Goal: Task Accomplishment & Management: Use online tool/utility

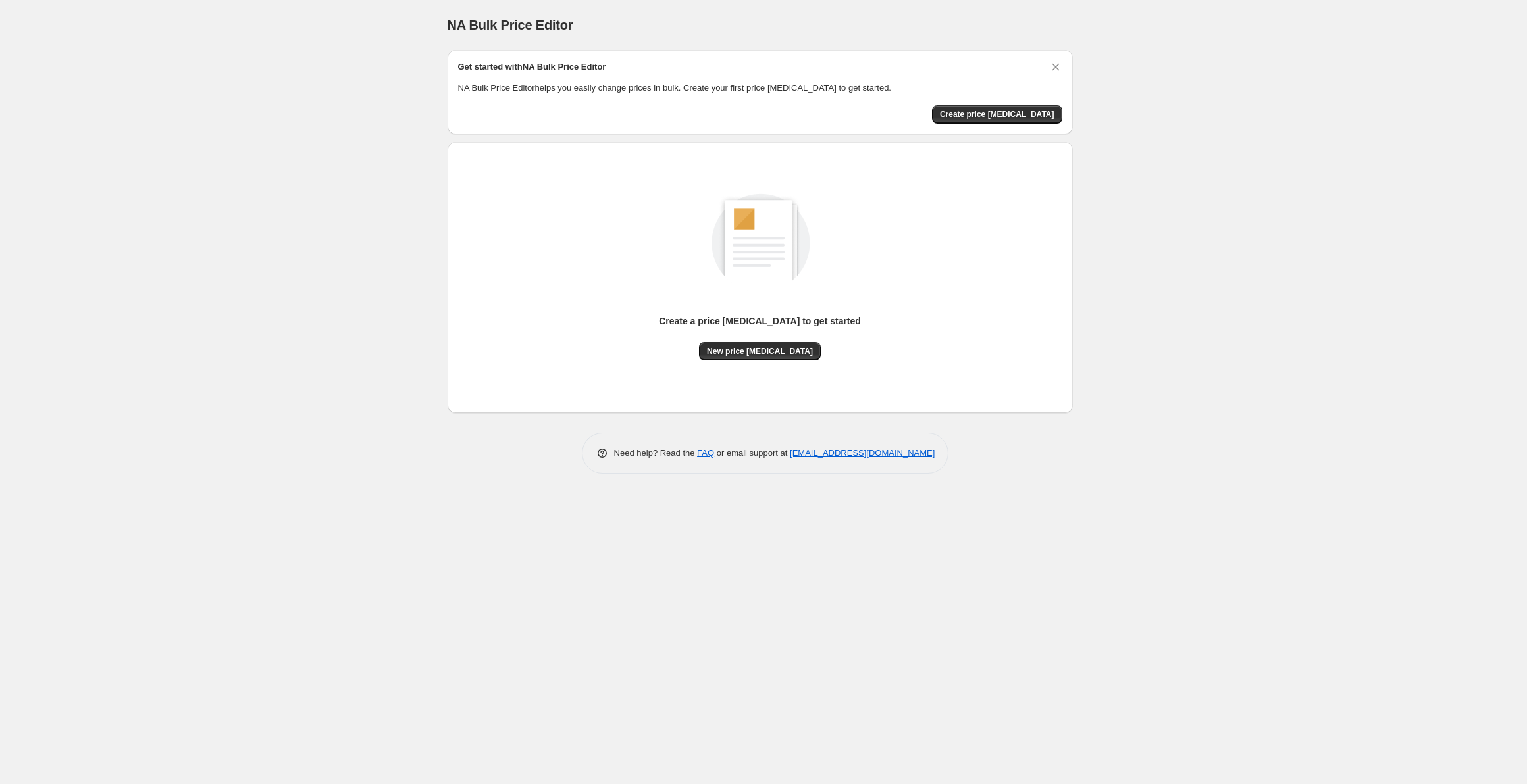
click at [737, 363] on div "Create a price [MEDICAL_DATA] to get started New price [MEDICAL_DATA]" at bounding box center [759, 277] width 604 height 250
click at [740, 355] on span "New price [MEDICAL_DATA]" at bounding box center [759, 351] width 106 height 10
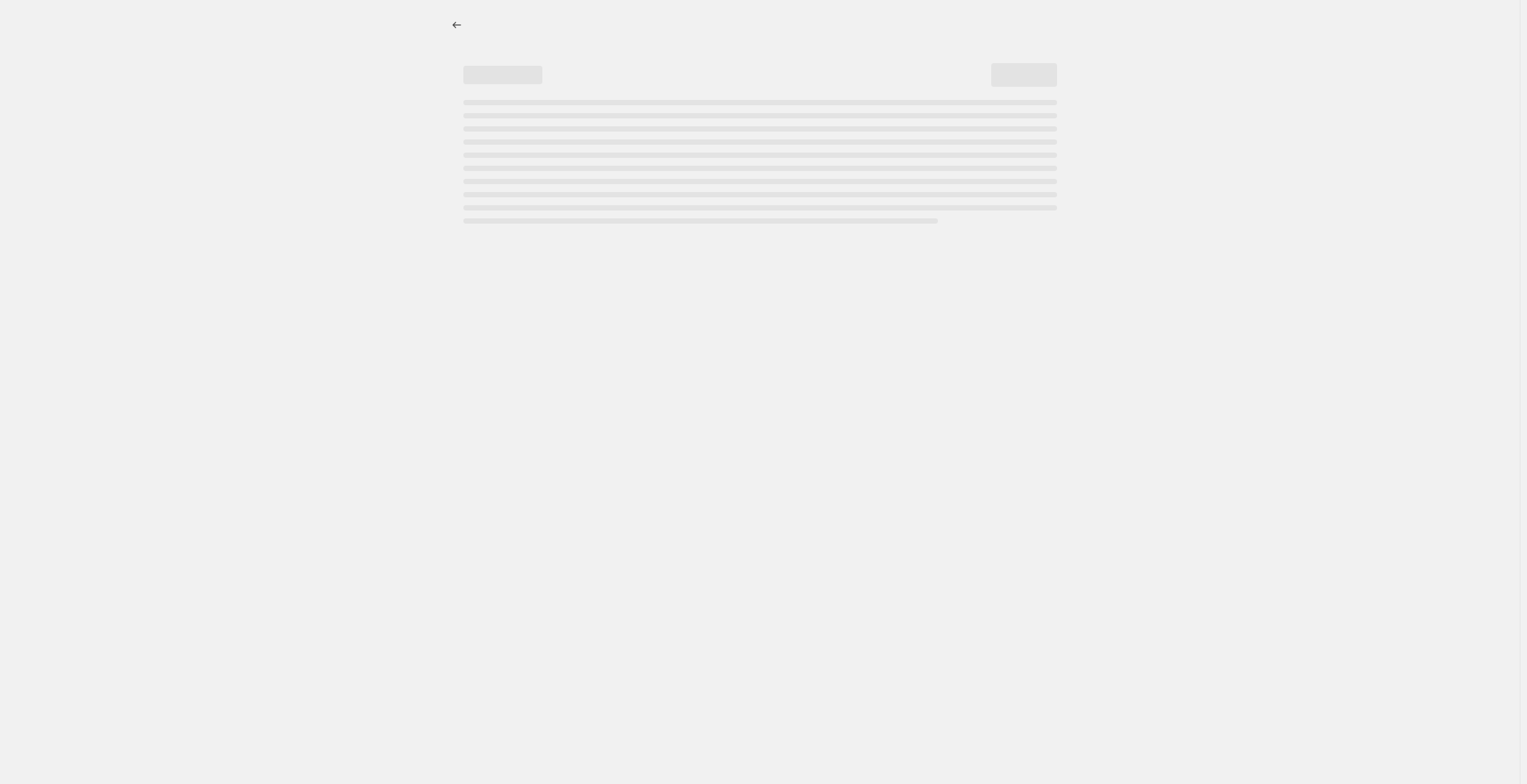
select select "percentage"
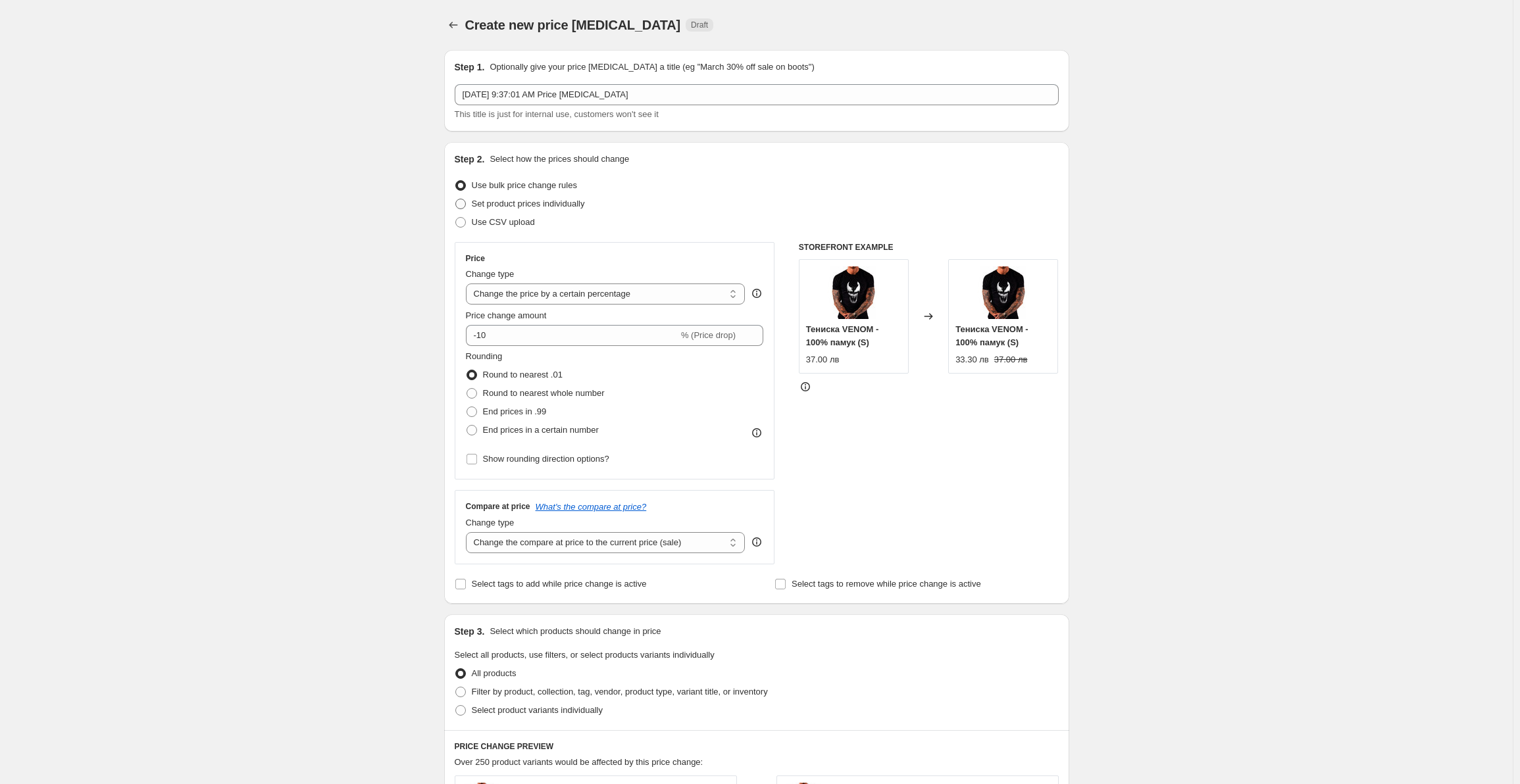
click at [516, 201] on span "Set product prices individually" at bounding box center [528, 203] width 113 height 10
click at [456, 199] on input "Set product prices individually" at bounding box center [456, 199] width 1 height 1
radio input "true"
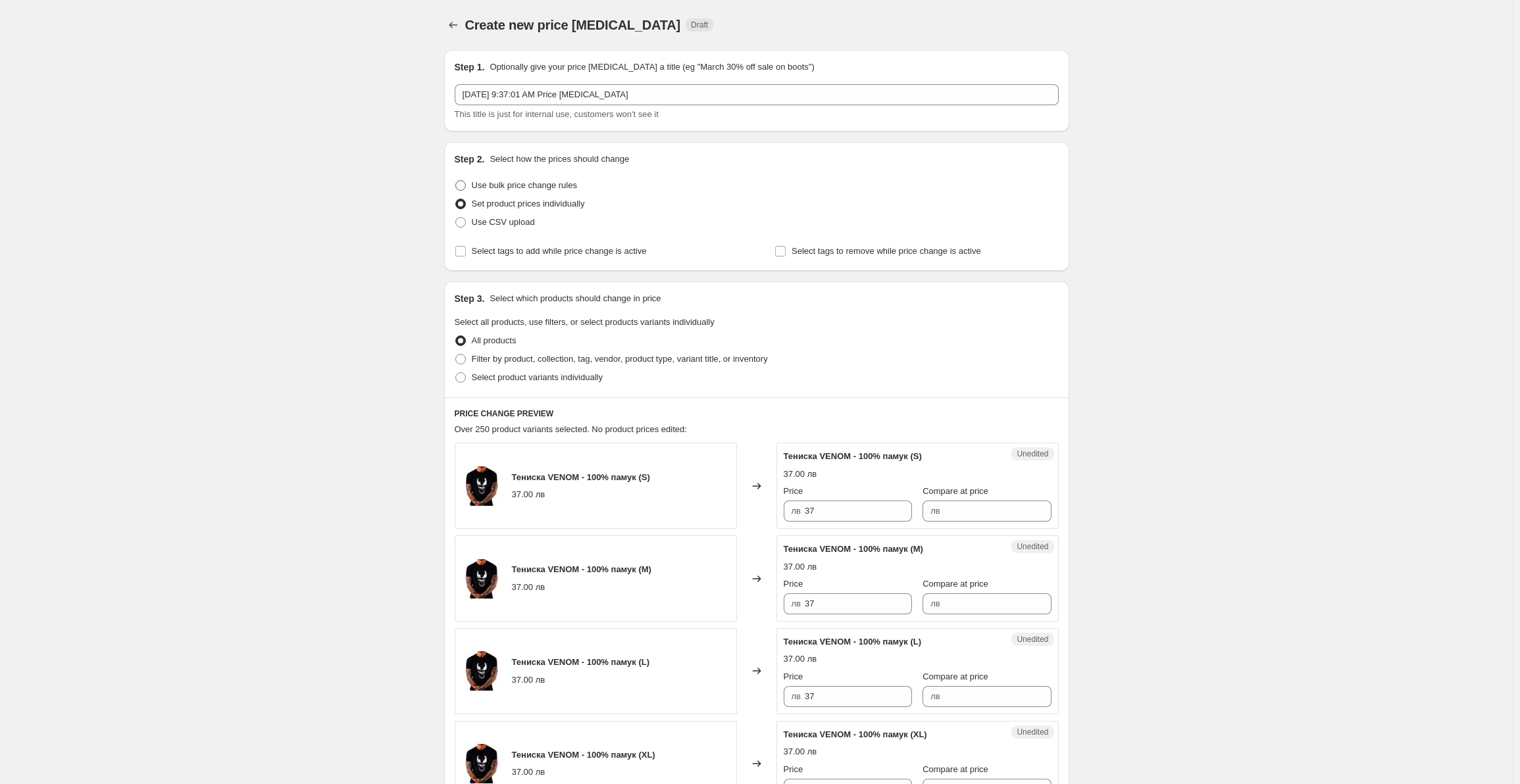
click at [487, 188] on span "Use bulk price change rules" at bounding box center [525, 185] width 106 height 10
click at [456, 181] on input "Use bulk price change rules" at bounding box center [456, 180] width 1 height 1
radio input "true"
select select "percentage"
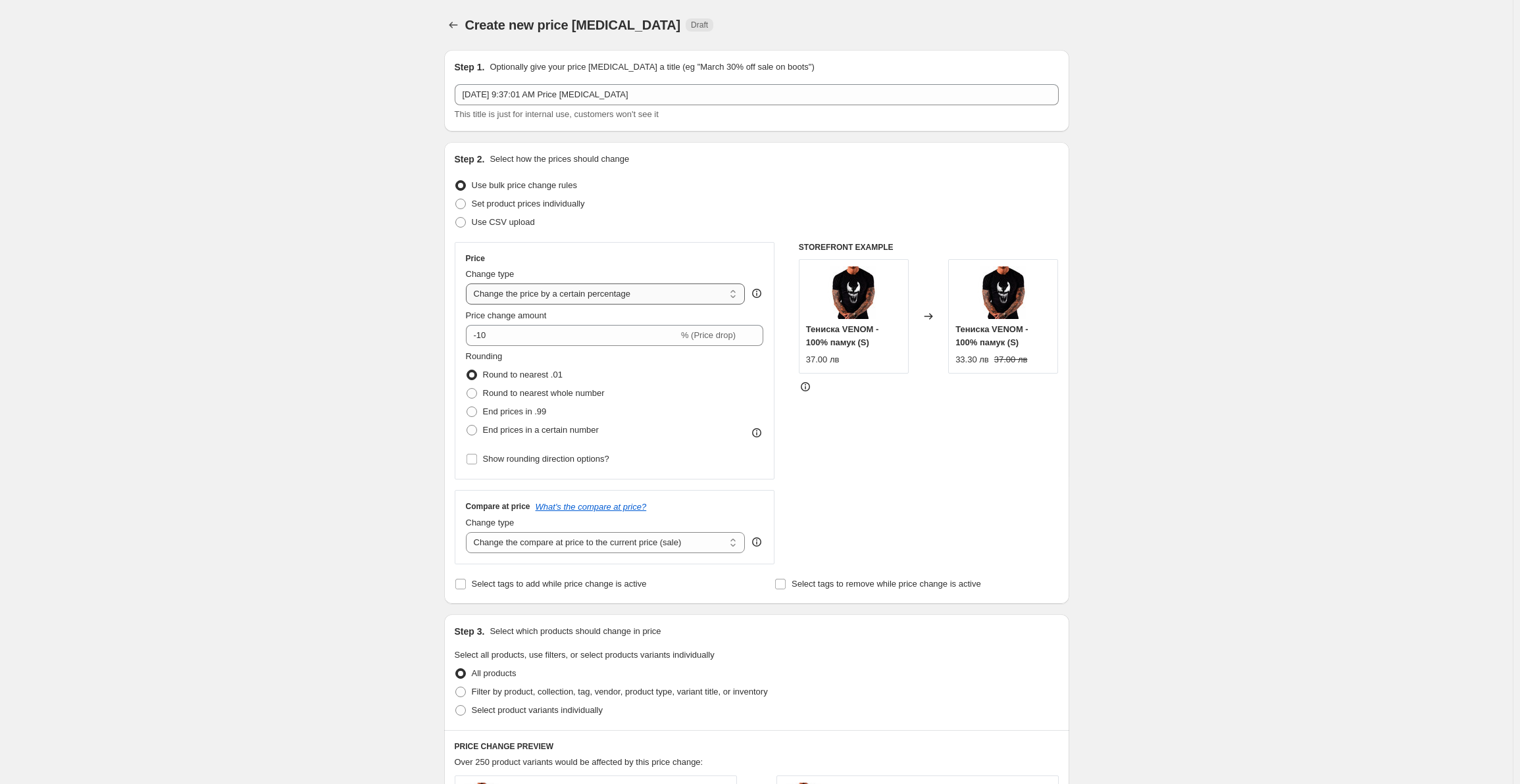
click at [537, 295] on select "Change the price to a certain amount Change the price by a certain amount Chang…" at bounding box center [605, 294] width 279 height 21
click at [534, 417] on span "End prices in .99" at bounding box center [514, 411] width 64 height 10
click at [467, 407] on input "End prices in .99" at bounding box center [467, 406] width 1 height 1
radio input "true"
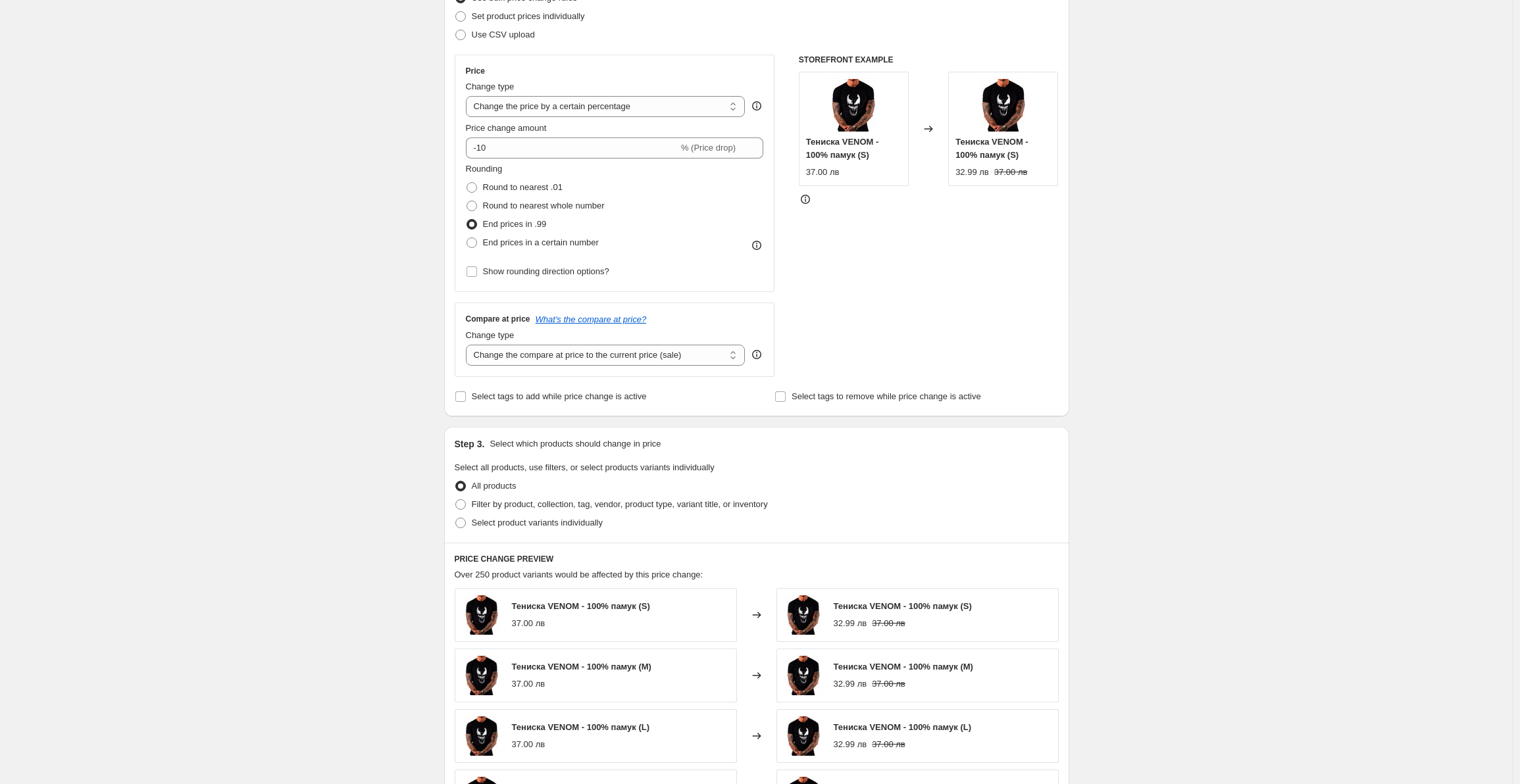
scroll to position [197, 0]
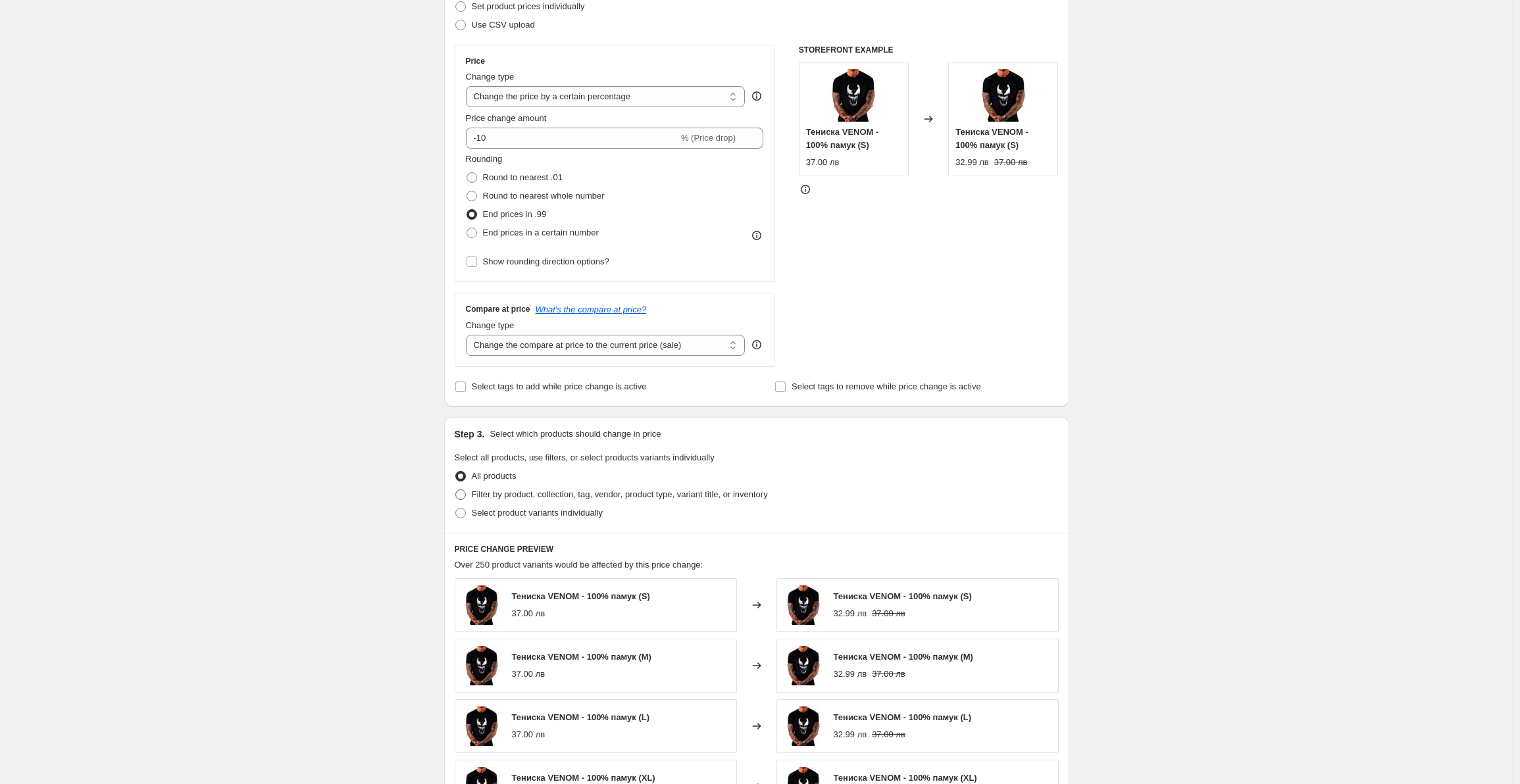
click at [516, 494] on span "Filter by product, collection, tag, vendor, product type, variant title, or inv…" at bounding box center [620, 494] width 296 height 10
click at [456, 490] on input "Filter by product, collection, tag, vendor, product type, variant title, or inv…" at bounding box center [456, 489] width 1 height 1
radio input "true"
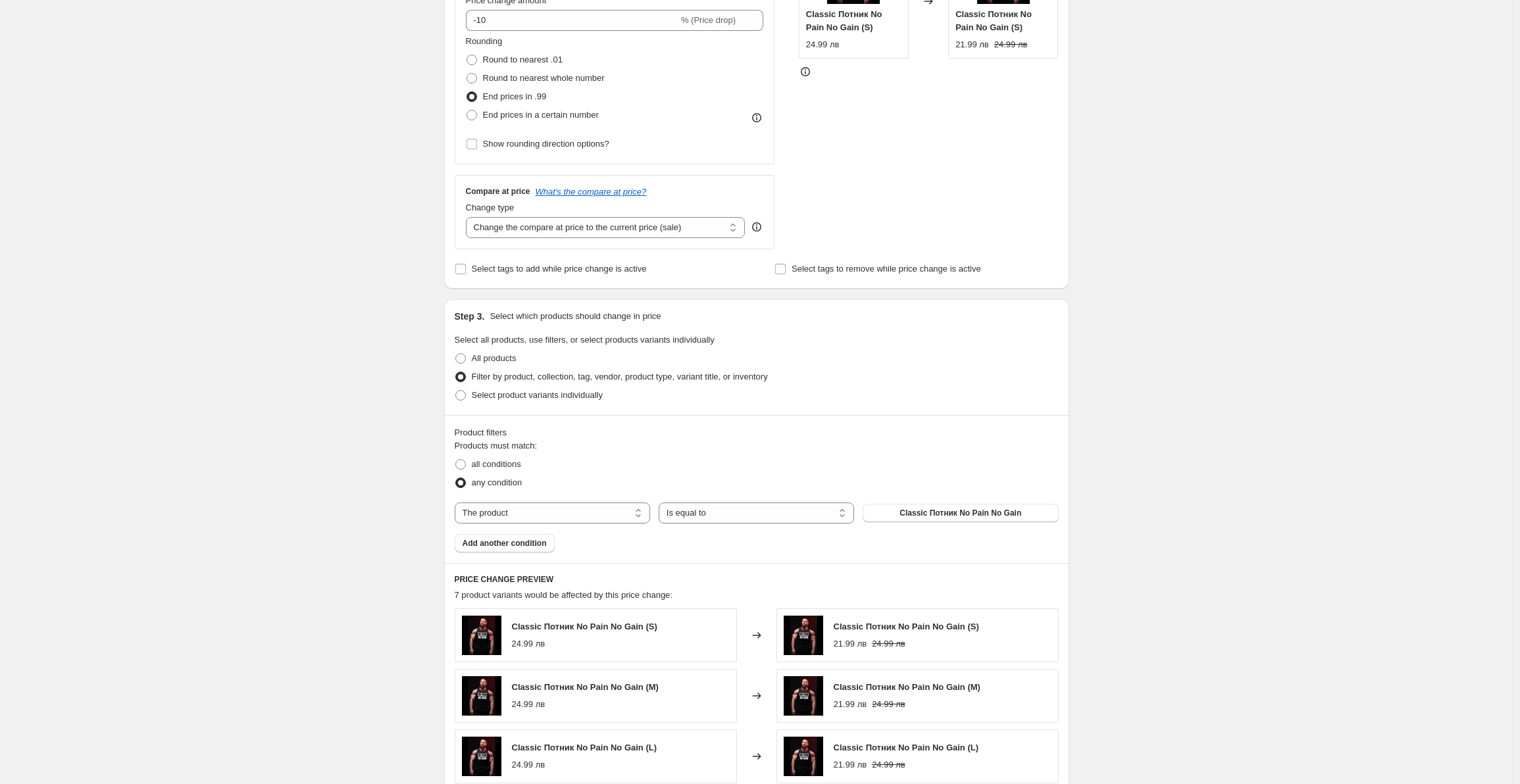
scroll to position [329, 0]
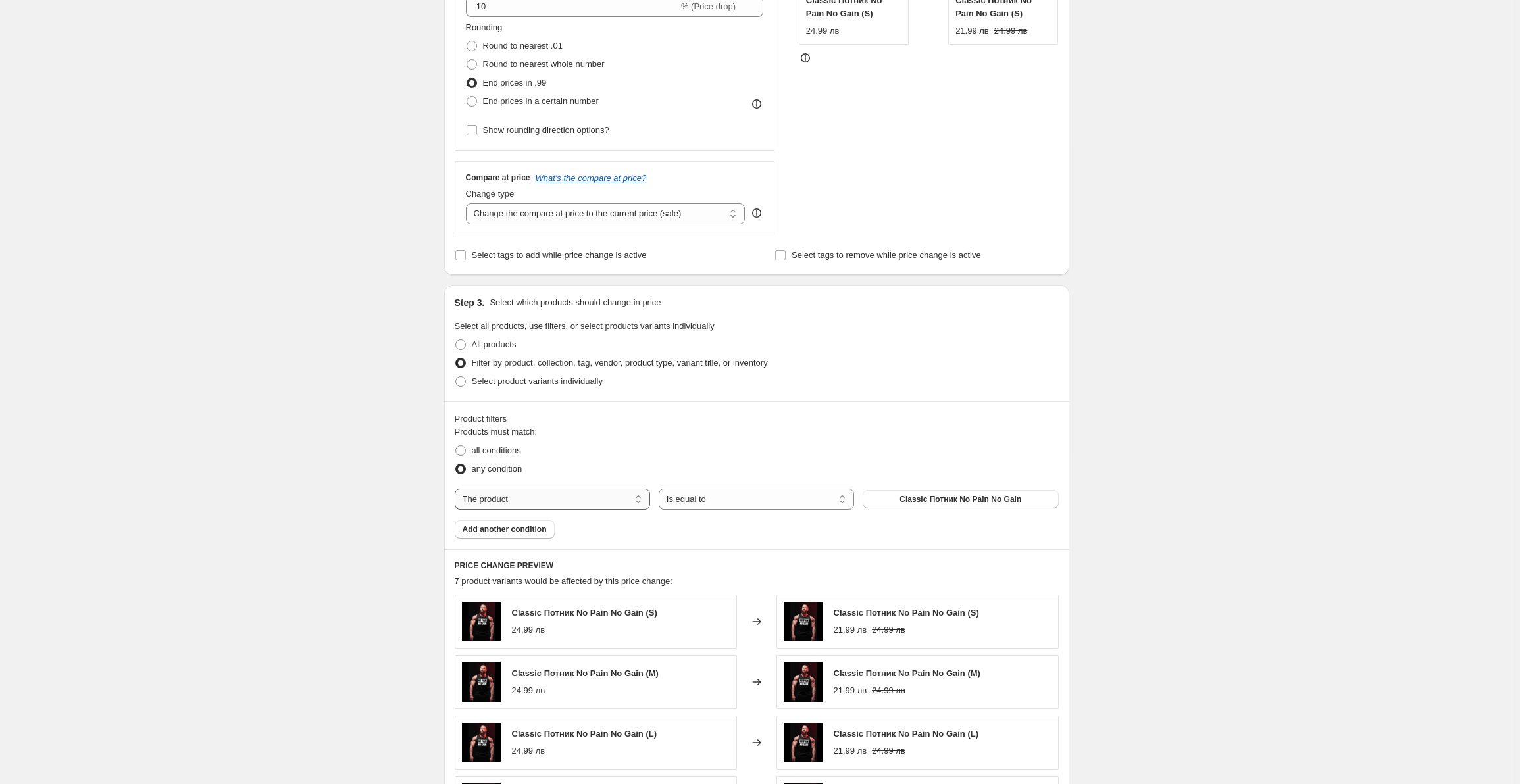
click at [547, 502] on select "The product The product's collection The product's tag The product's vendor The…" at bounding box center [552, 499] width 195 height 21
select select "collection"
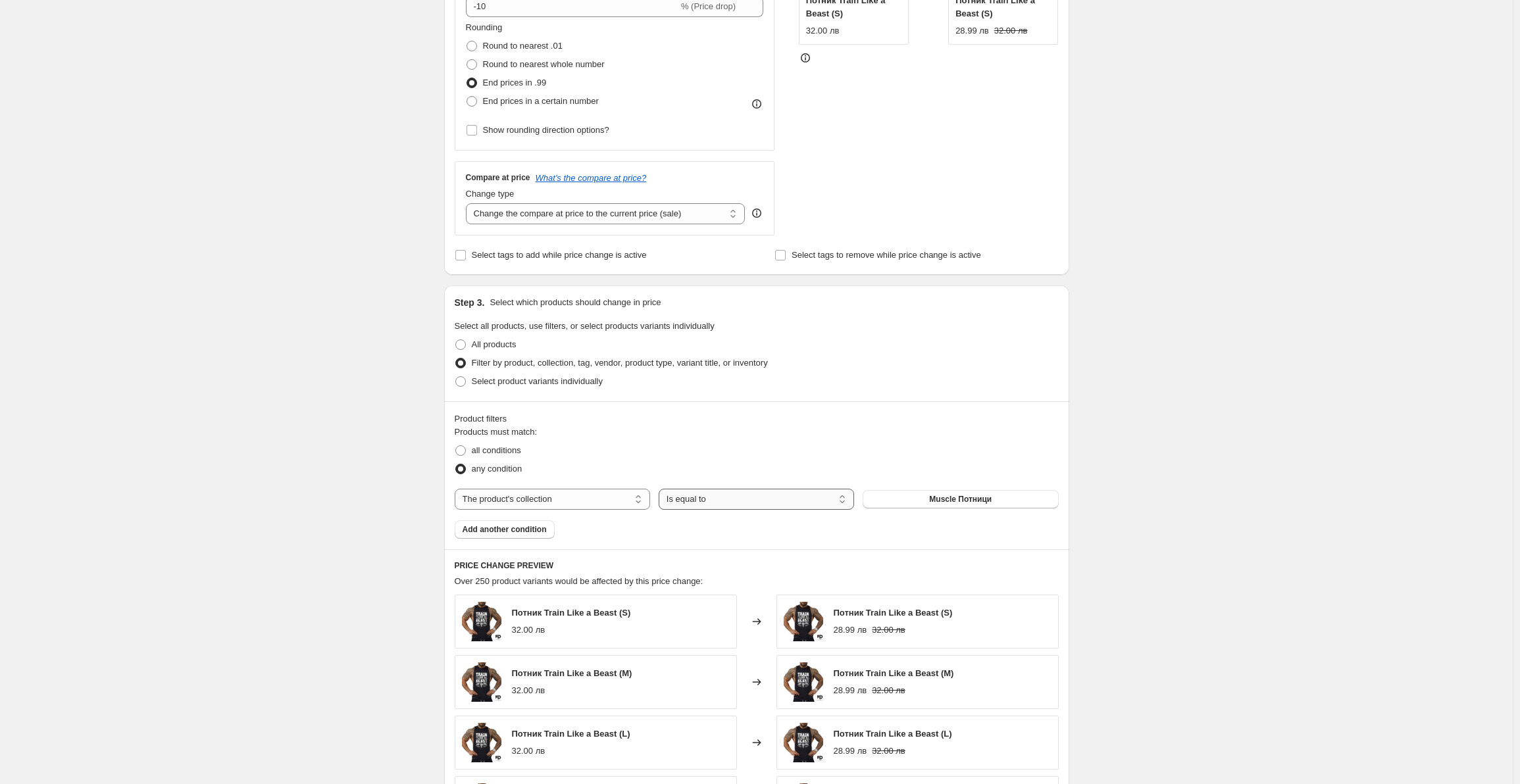
click at [729, 500] on select "Is equal to Is not equal to" at bounding box center [756, 499] width 195 height 21
click at [906, 505] on button "Muscle Потници" at bounding box center [960, 499] width 195 height 18
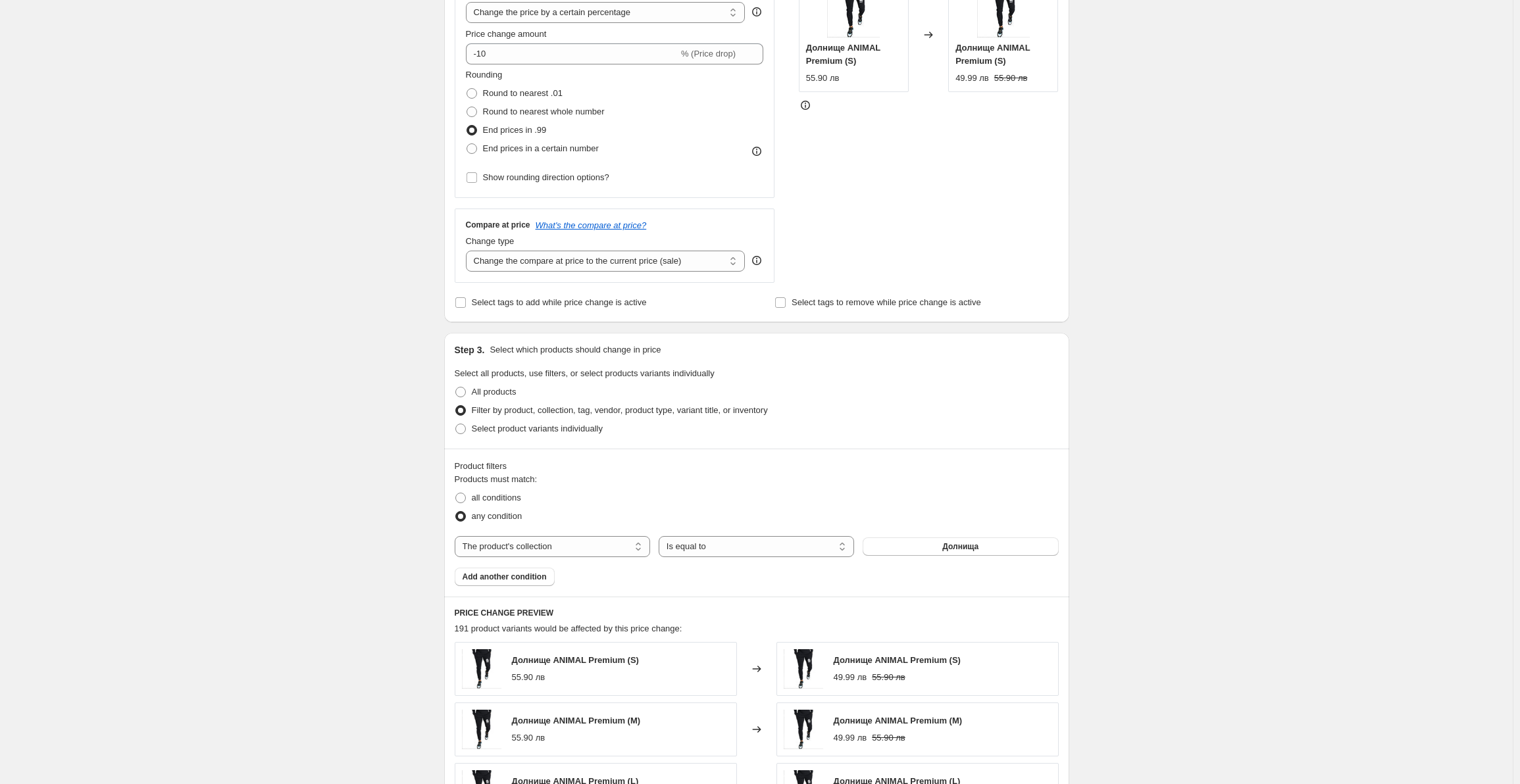
scroll to position [0, 0]
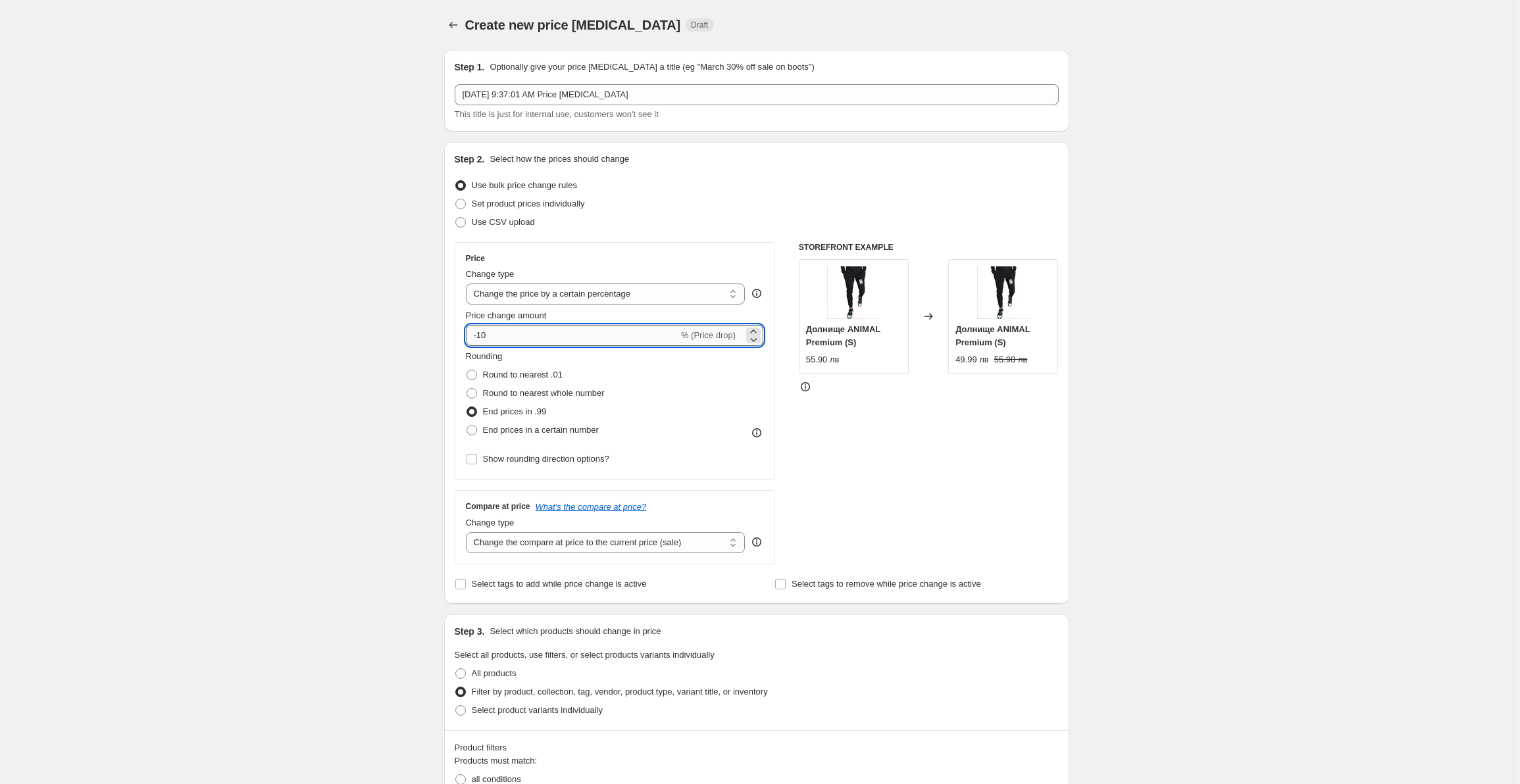
drag, startPoint x: 505, startPoint y: 340, endPoint x: 483, endPoint y: 339, distance: 22.0
click at [483, 339] on input "-10" at bounding box center [572, 335] width 213 height 21
drag, startPoint x: 493, startPoint y: 337, endPoint x: 483, endPoint y: 339, distance: 10.2
click at [483, 339] on input "-12" at bounding box center [572, 335] width 213 height 21
click at [634, 386] on div "Rounding Round to nearest .01 Round to nearest whole number End prices in .99 E…" at bounding box center [615, 395] width 298 height 89
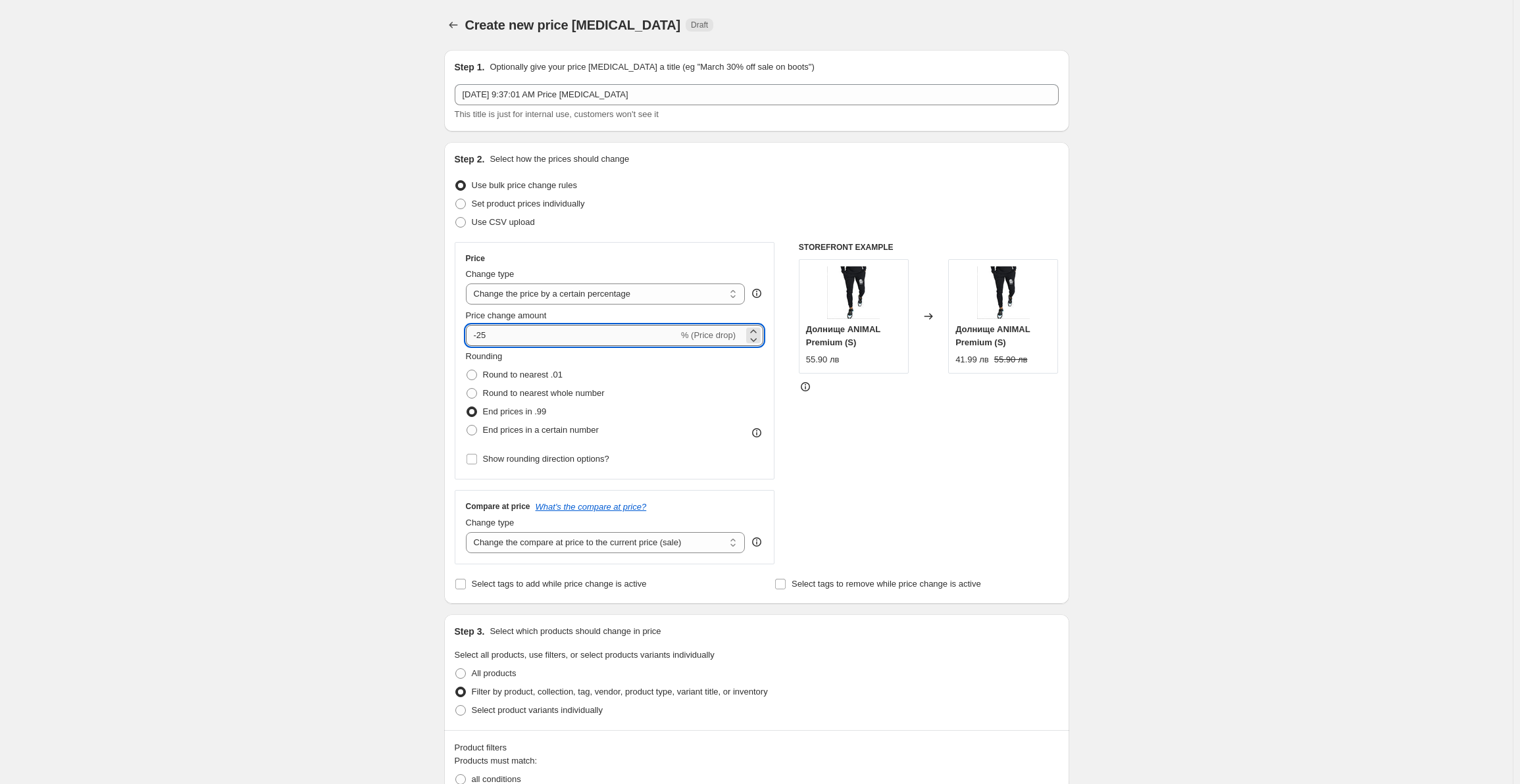
drag, startPoint x: 505, startPoint y: 340, endPoint x: 483, endPoint y: 340, distance: 22.0
click at [483, 340] on input "-25" at bounding box center [572, 335] width 213 height 21
type input "-35"
click at [392, 356] on div "Create new price change job. This page is ready Create new price change job Dra…" at bounding box center [756, 731] width 1513 height 1463
click at [560, 461] on span "Show rounding direction options?" at bounding box center [546, 458] width 126 height 10
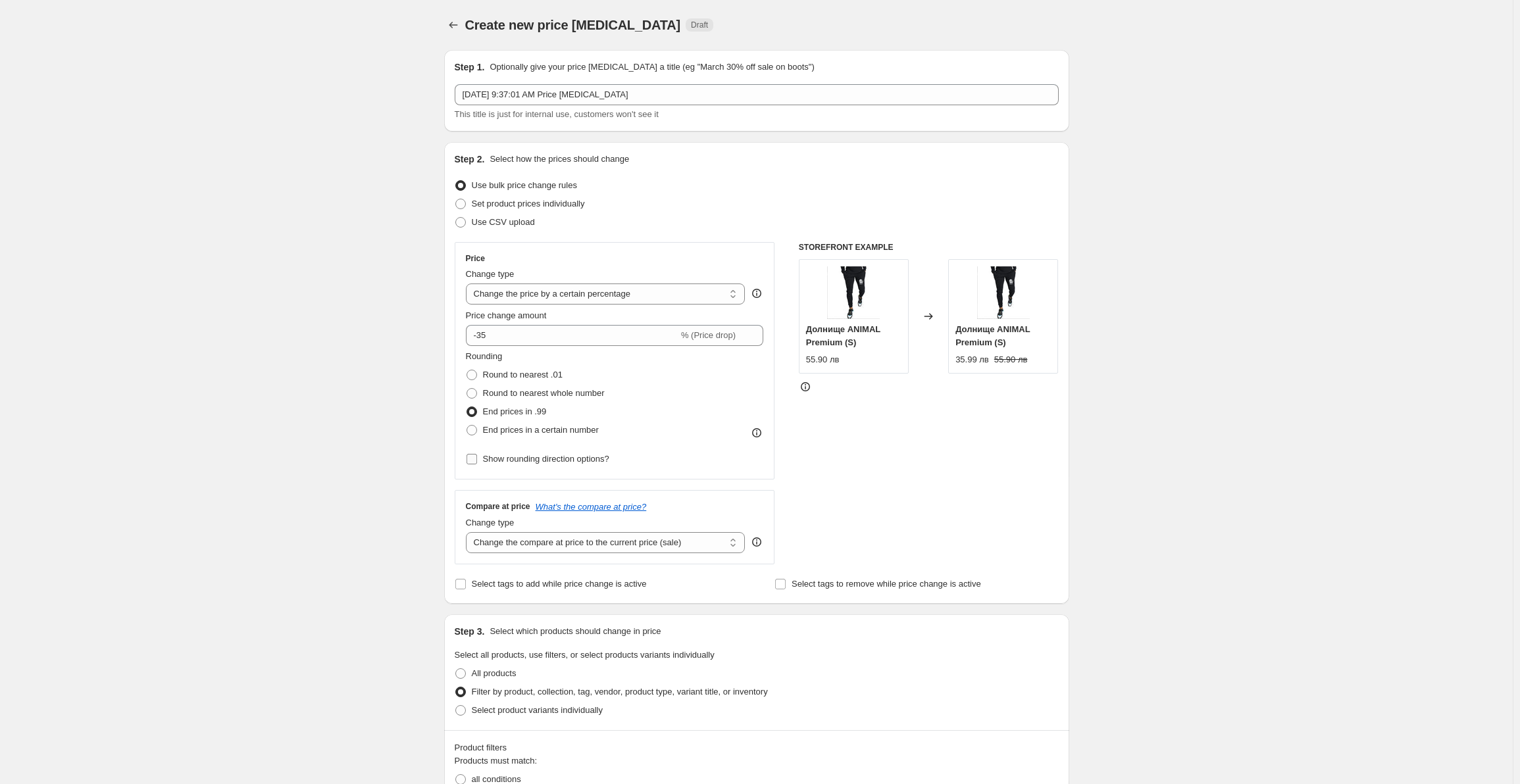
click at [477, 461] on input "Show rounding direction options?" at bounding box center [472, 459] width 10 height 10
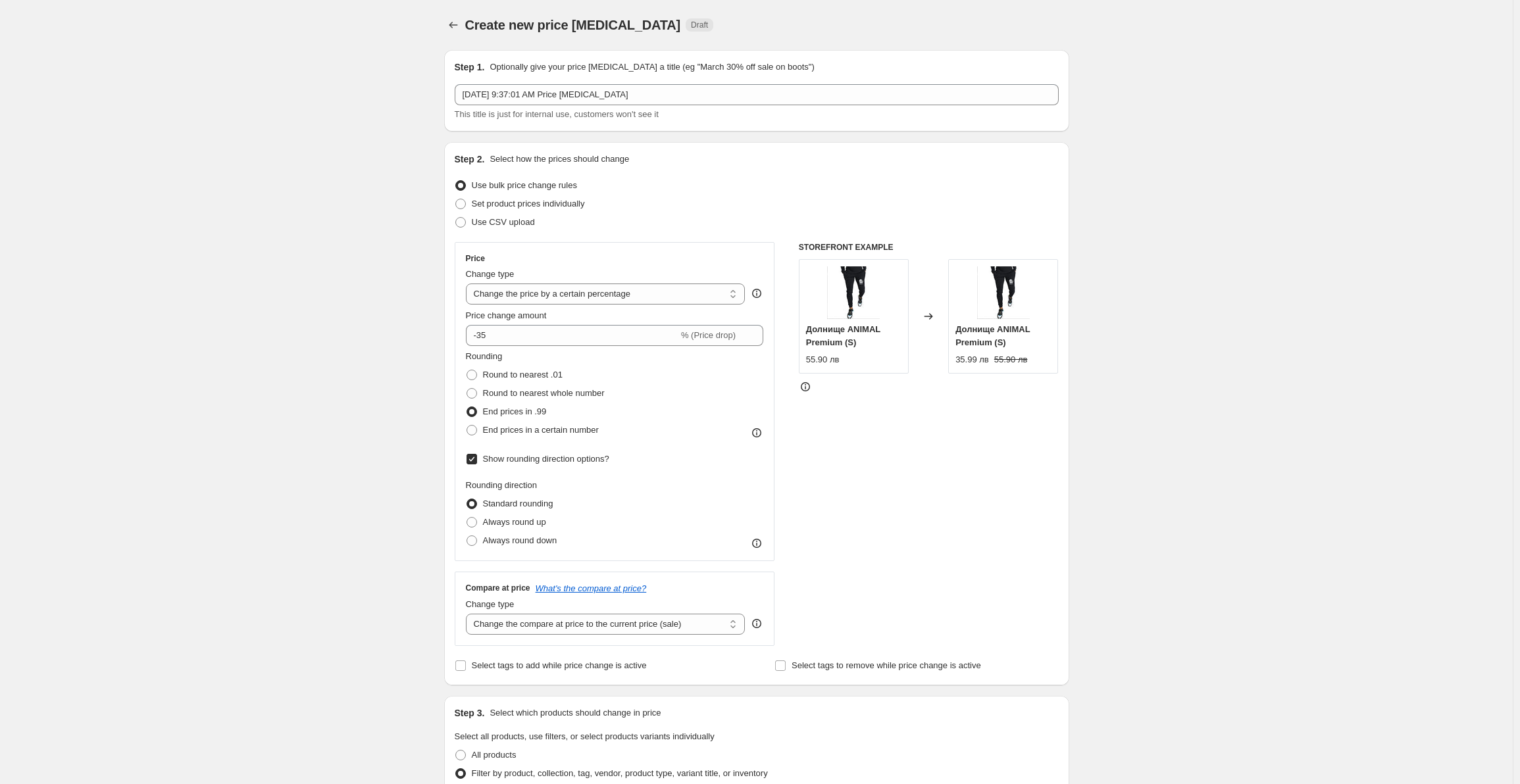
click at [560, 461] on span "Show rounding direction options?" at bounding box center [546, 458] width 126 height 10
click at [477, 461] on input "Show rounding direction options?" at bounding box center [472, 459] width 10 height 10
checkbox input "false"
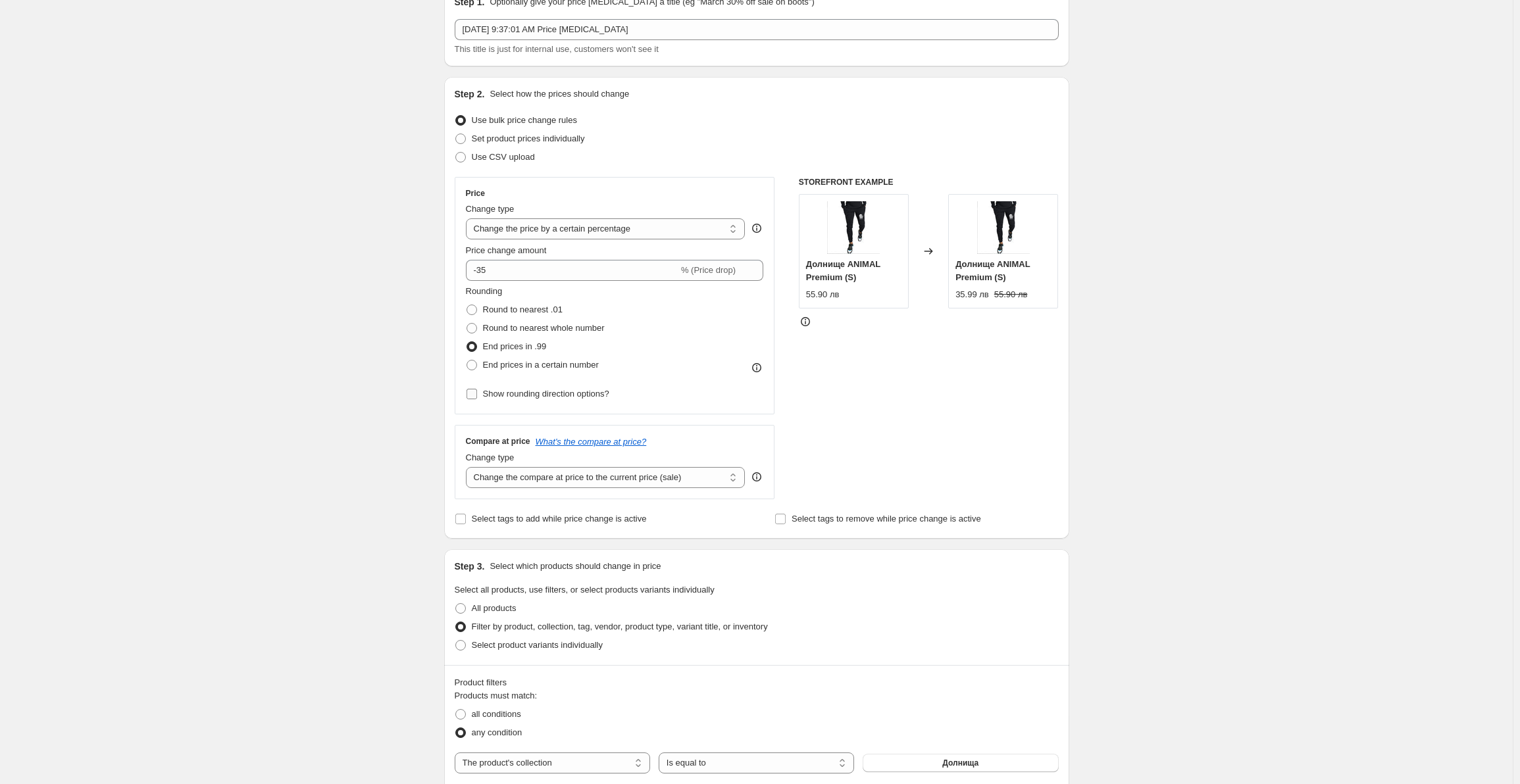
scroll to position [66, 0]
click at [599, 485] on select "Change the compare at price to the current price (sale) Change the compare at p…" at bounding box center [605, 477] width 279 height 21
click at [599, 480] on select "Change the compare at price to the current price (sale) Change the compare at p…" at bounding box center [605, 477] width 279 height 21
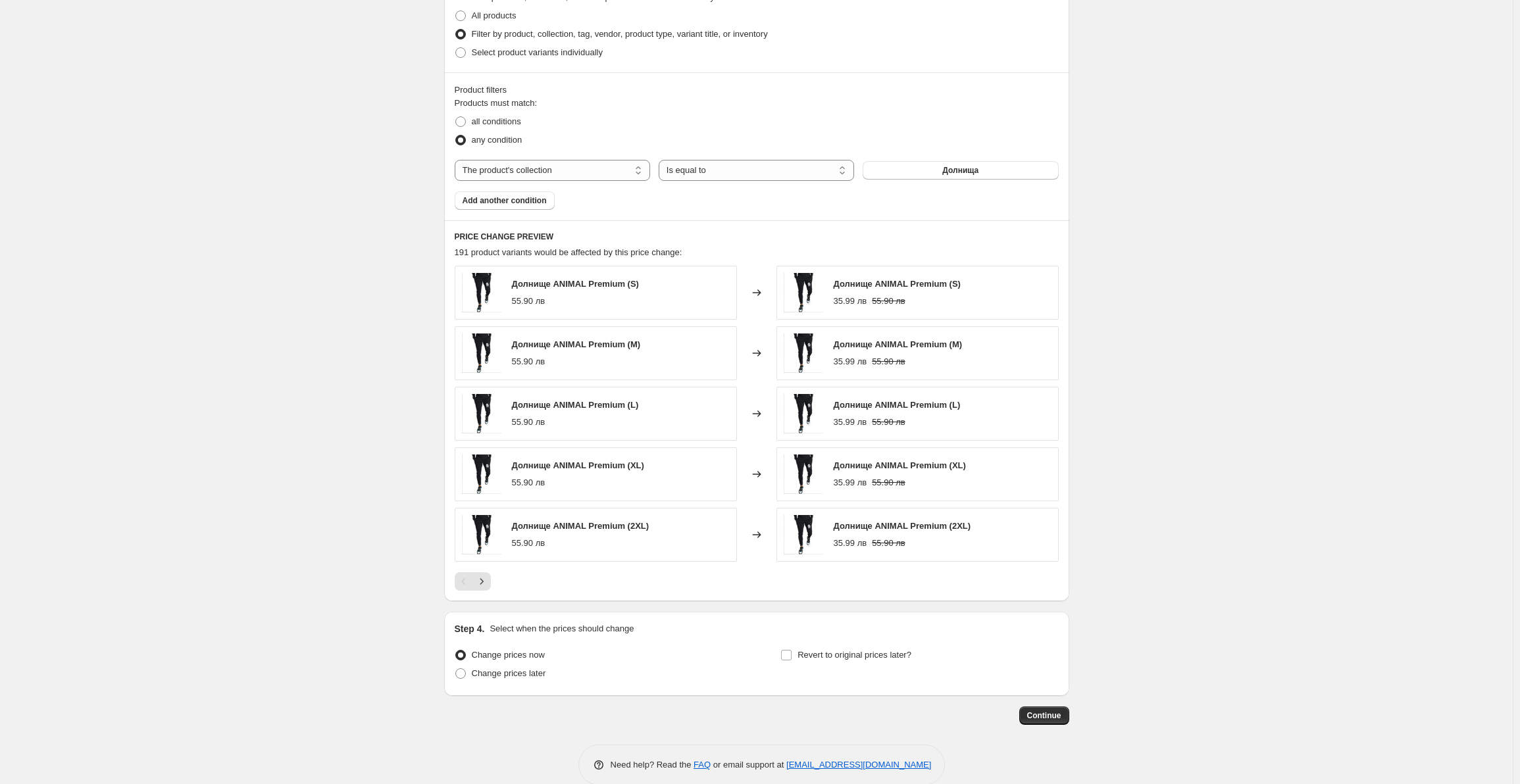
scroll to position [680, 0]
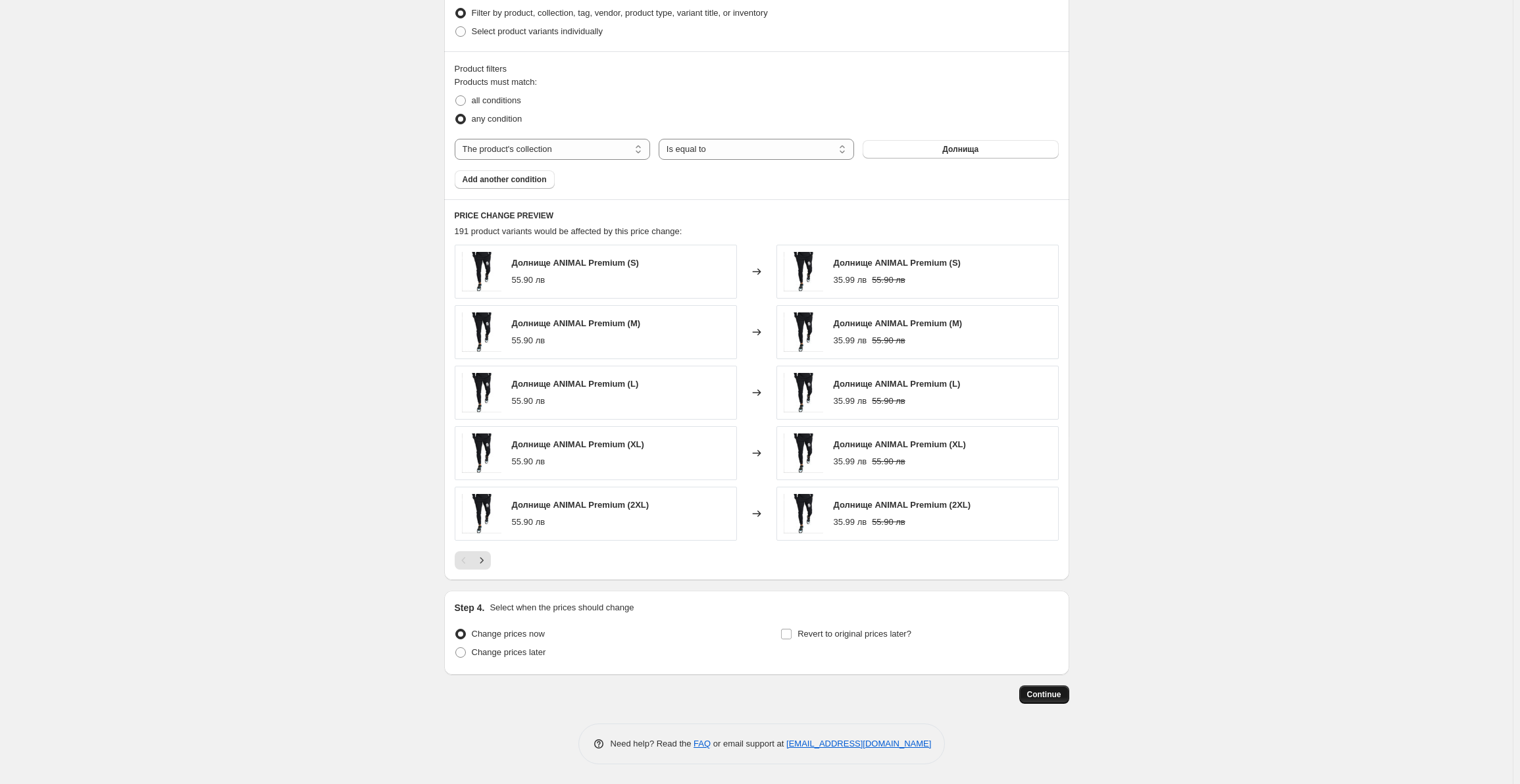
click at [1041, 692] on span "Continue" at bounding box center [1044, 695] width 34 height 10
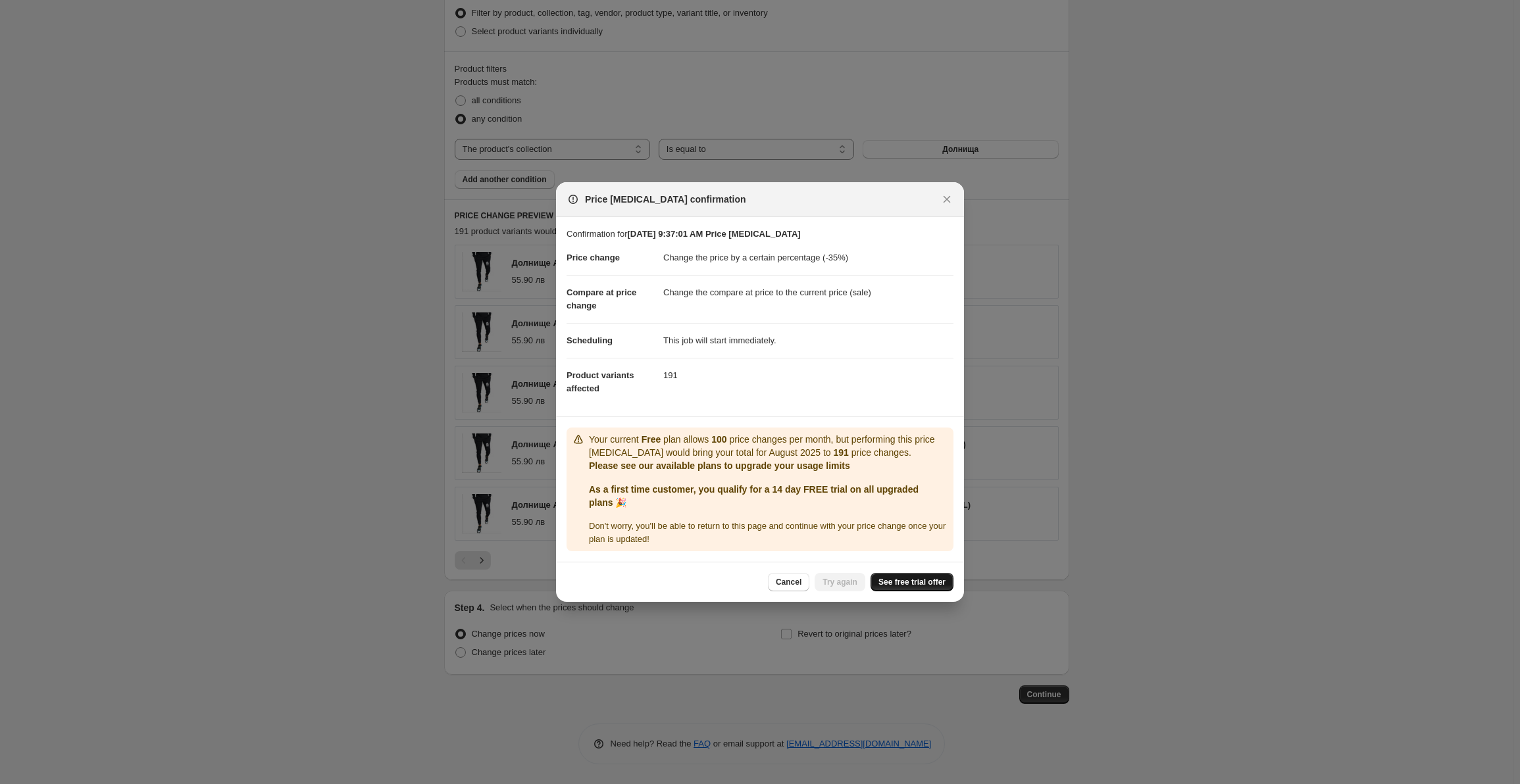
click at [913, 588] on link "See free trial offer" at bounding box center [912, 582] width 83 height 18
click at [783, 585] on span "Cancel" at bounding box center [789, 582] width 26 height 10
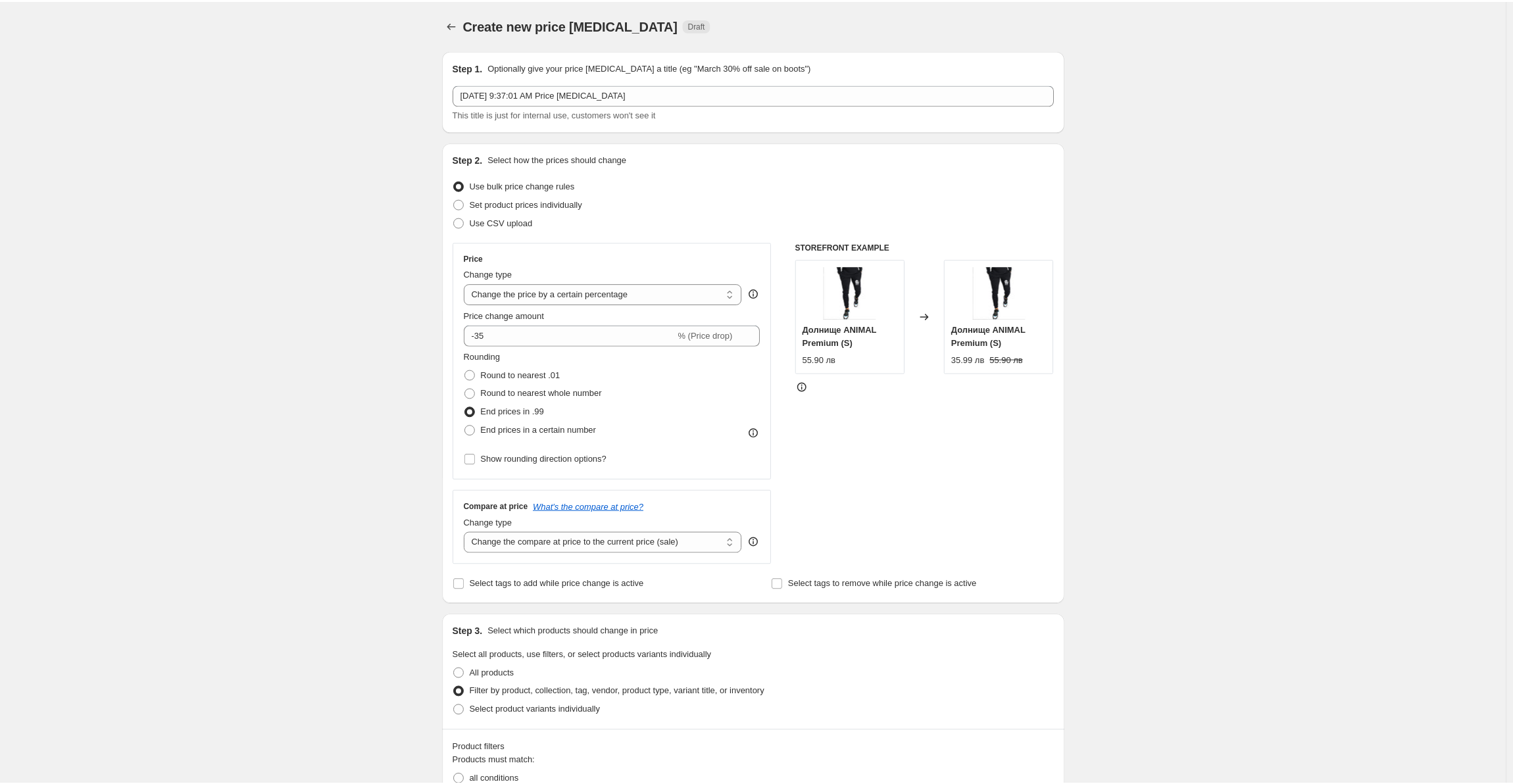
scroll to position [680, 0]
